Goal: Information Seeking & Learning: Learn about a topic

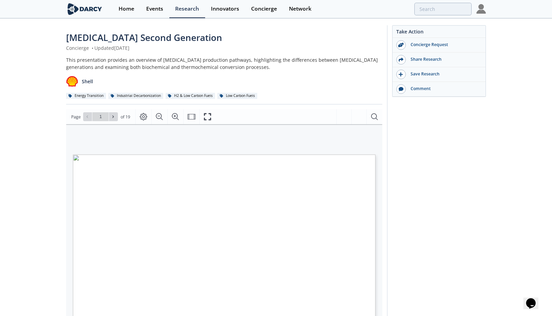
click at [439, 180] on div "Take Action Concierge Request Share Research Save Research Comment" at bounding box center [436, 261] width 99 height 473
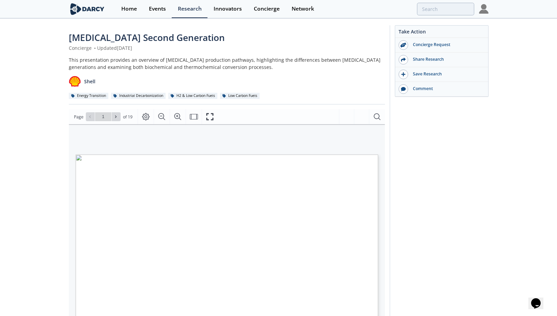
type input "2"
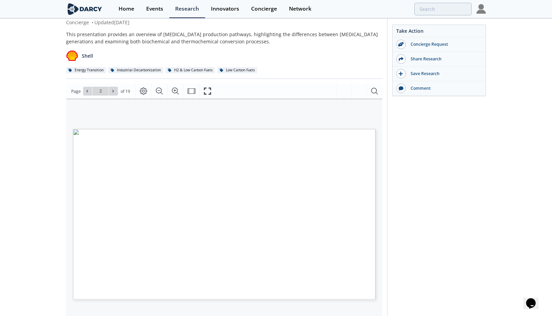
scroll to position [68, 0]
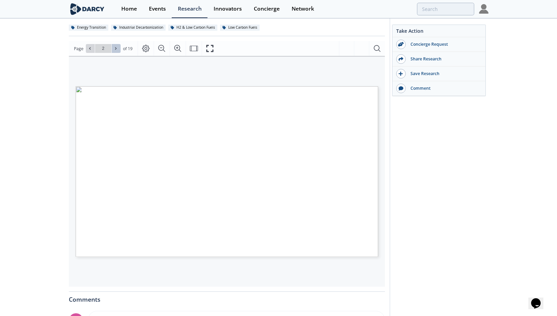
click at [114, 49] on icon at bounding box center [116, 48] width 4 height 4
type input "3"
click at [114, 49] on icon at bounding box center [116, 48] width 4 height 4
type input "4"
click at [115, 47] on icon at bounding box center [116, 48] width 4 height 4
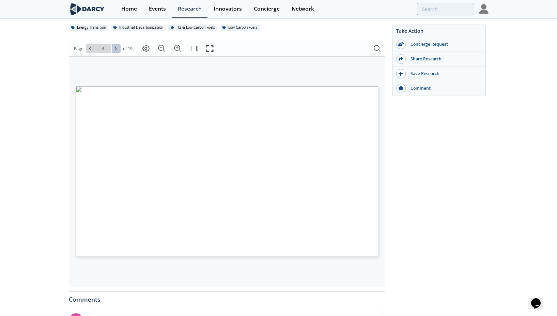
type input "5"
click at [115, 47] on icon at bounding box center [116, 48] width 4 height 4
type input "6"
click at [115, 47] on icon at bounding box center [116, 48] width 4 height 4
type input "7"
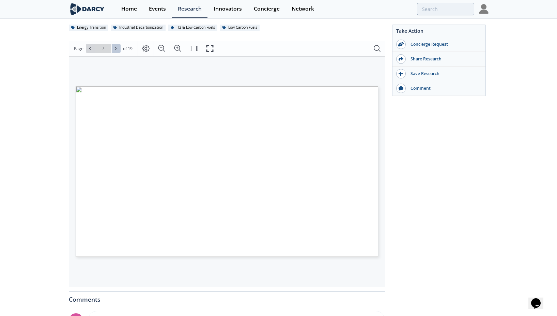
click at [115, 47] on icon at bounding box center [116, 48] width 4 height 4
type input "8"
click at [115, 47] on icon at bounding box center [116, 48] width 4 height 4
type input "9"
click at [115, 47] on icon at bounding box center [116, 48] width 4 height 4
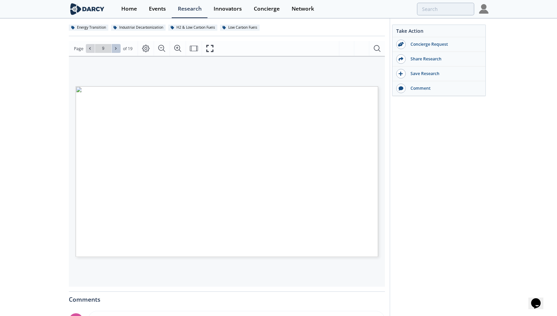
type input "10"
click at [115, 47] on icon at bounding box center [116, 48] width 4 height 4
type input "11"
click at [194, 49] on icon "Fit Width" at bounding box center [194, 48] width 8 height 8
drag, startPoint x: 207, startPoint y: 47, endPoint x: 302, endPoint y: 81, distance: 101.8
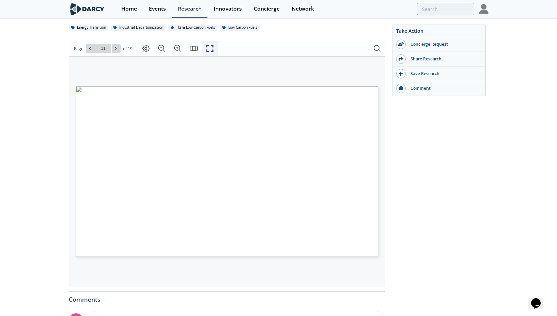
click at [207, 47] on icon "Fullscreen" at bounding box center [210, 48] width 7 height 7
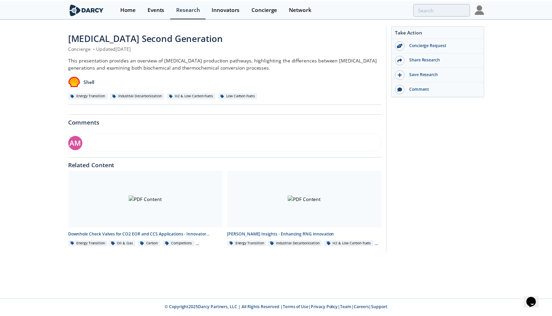
scroll to position [0, 0]
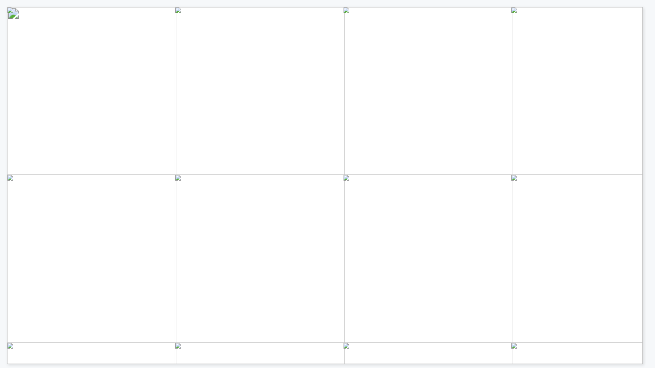
click at [383, 215] on span "Develops processes for producing [MEDICAL_DATA], emphasizing on enzyme technolo…" at bounding box center [322, 212] width 373 height 8
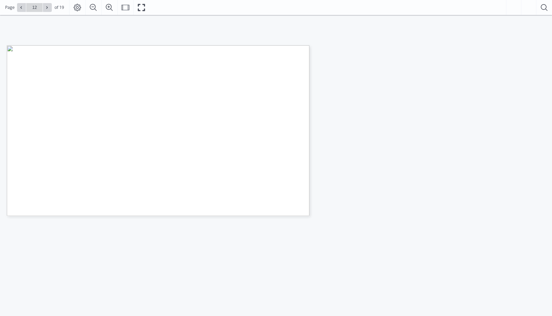
scroll to position [34, 0]
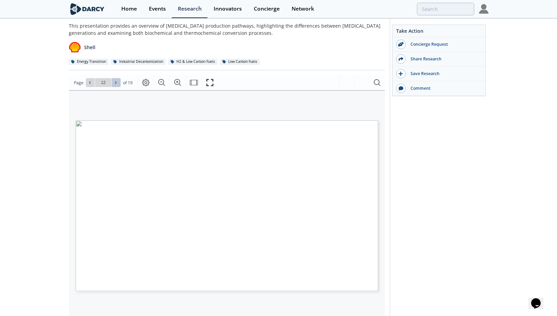
click at [114, 79] on button at bounding box center [116, 82] width 9 height 9
type input "13"
click at [114, 79] on button at bounding box center [116, 82] width 9 height 9
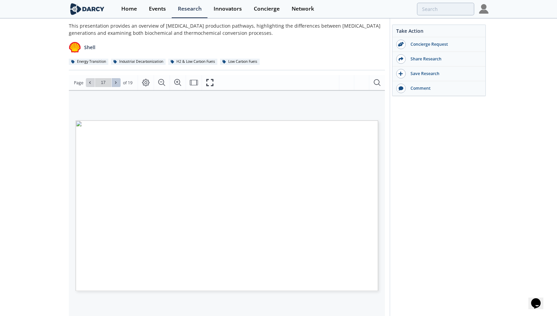
click at [114, 79] on button at bounding box center [116, 82] width 9 height 9
click at [86, 82] on button at bounding box center [90, 82] width 9 height 9
click at [116, 82] on icon at bounding box center [116, 82] width 4 height 4
type input "18"
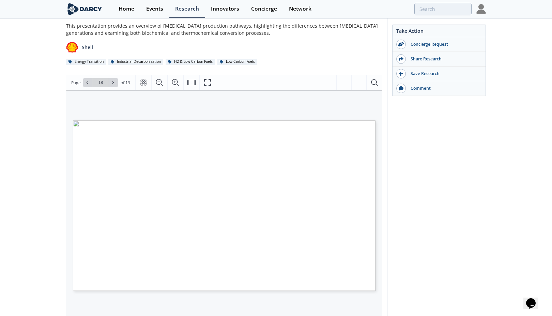
click at [507, 203] on div "[MEDICAL_DATA] Second Generation Concierge • Updated [DATE] This presentation p…" at bounding box center [276, 229] width 552 height 488
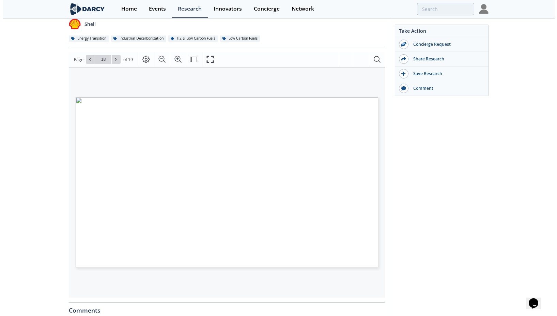
scroll to position [68, 0]
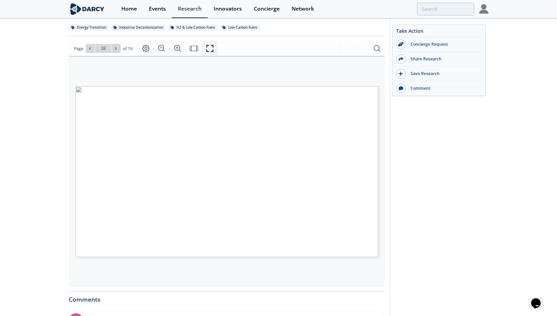
click at [211, 46] on icon "Fullscreen" at bounding box center [210, 48] width 8 height 8
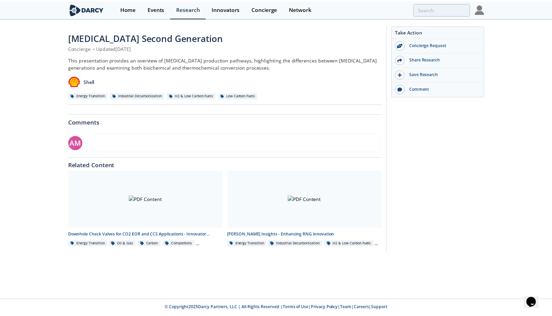
scroll to position [0, 0]
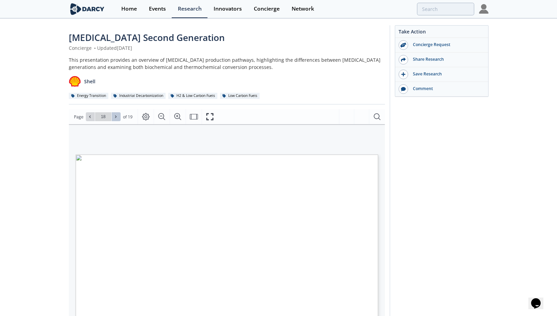
click at [117, 117] on icon at bounding box center [116, 117] width 4 height 4
type input "19"
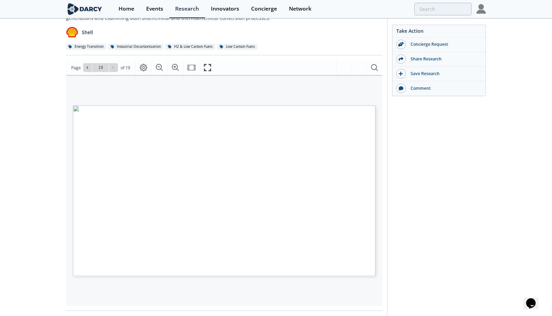
scroll to position [102, 0]
